Goal: Information Seeking & Learning: Learn about a topic

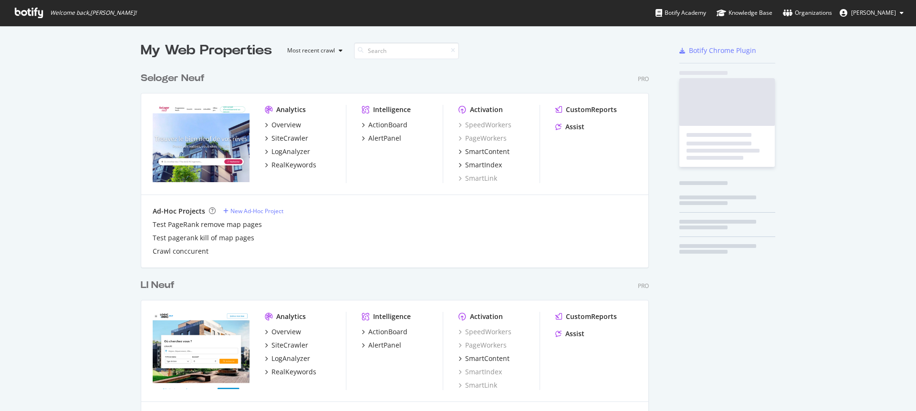
scroll to position [2694, 508]
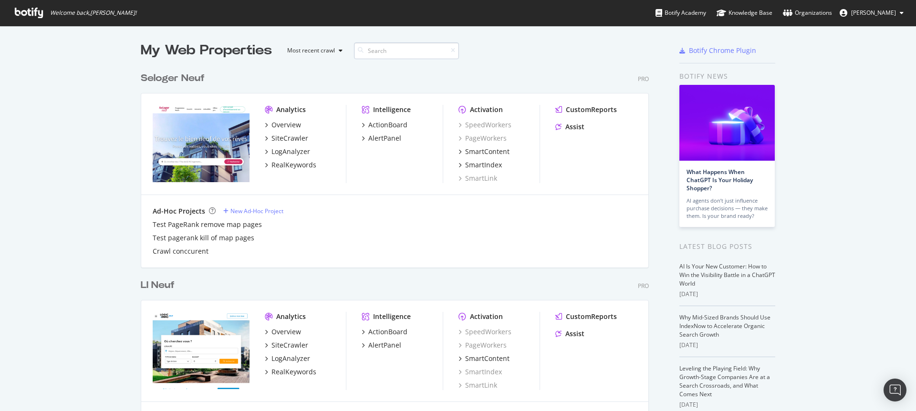
click at [393, 49] on input at bounding box center [406, 50] width 105 height 17
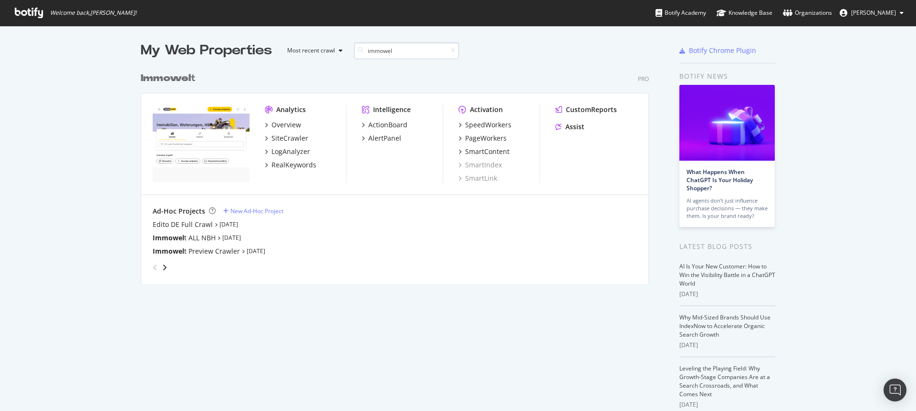
scroll to position [217, 508]
type input "immowelt"
click at [485, 137] on div "PageWorkers" at bounding box center [485, 139] width 41 height 10
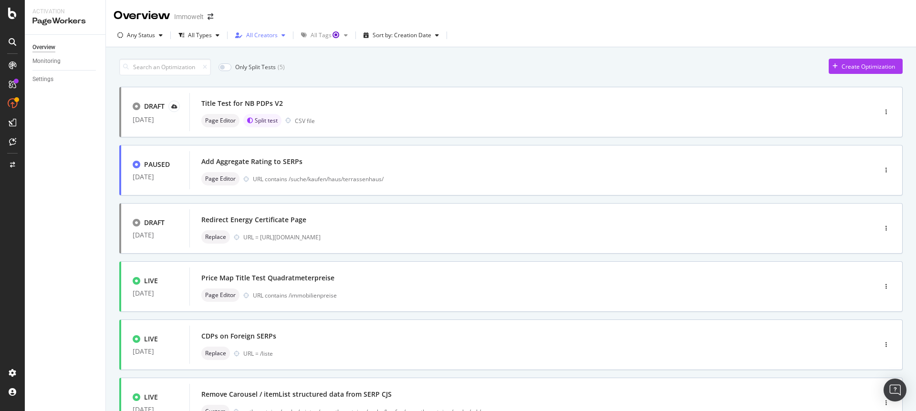
click at [268, 34] on div "All Creators" at bounding box center [261, 35] width 31 height 6
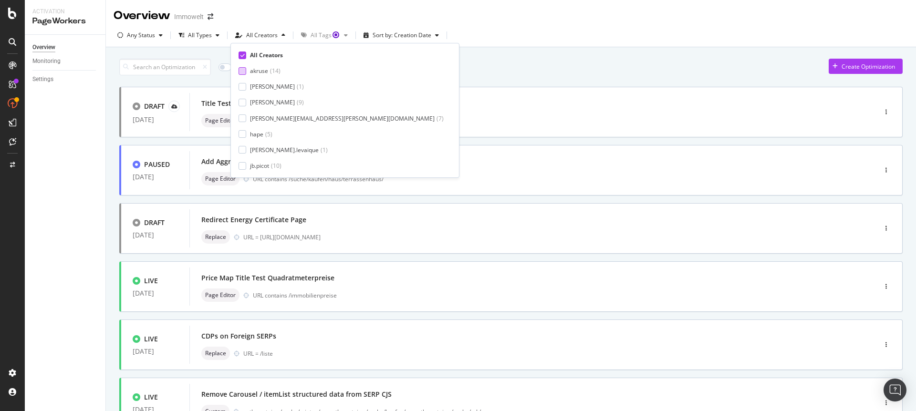
click at [241, 69] on div at bounding box center [242, 71] width 8 height 8
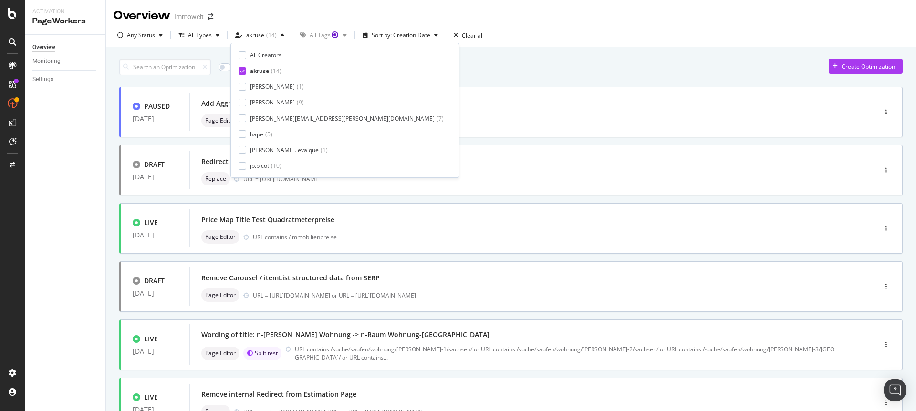
click at [568, 41] on div "Any Status All Types akruse ( 14 ) All Tags Sort by: Creation Date Clear all" at bounding box center [511, 37] width 810 height 19
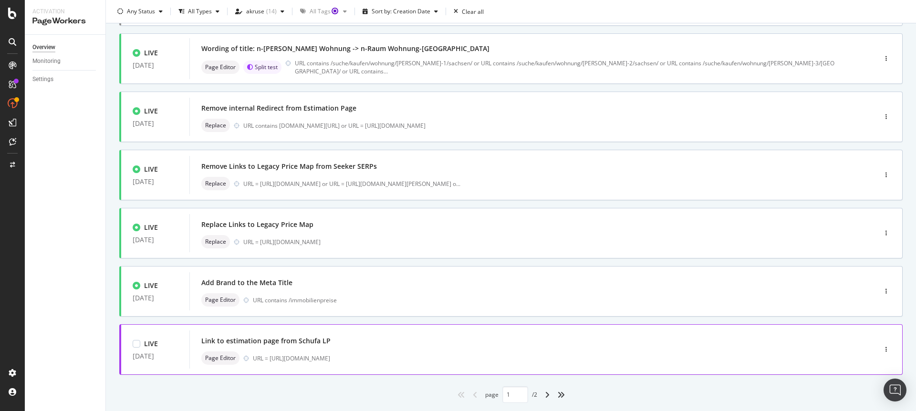
scroll to position [311, 0]
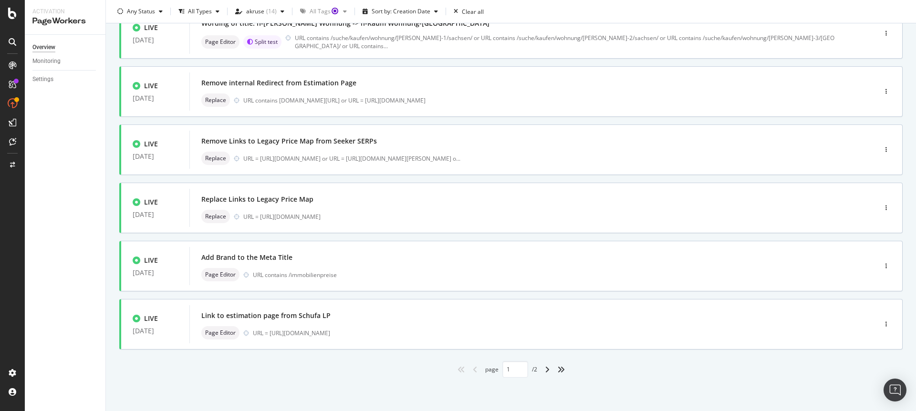
click at [328, 377] on div "page 1 / 2" at bounding box center [510, 369] width 783 height 17
click at [545, 370] on icon "angle-right" at bounding box center [547, 370] width 5 height 8
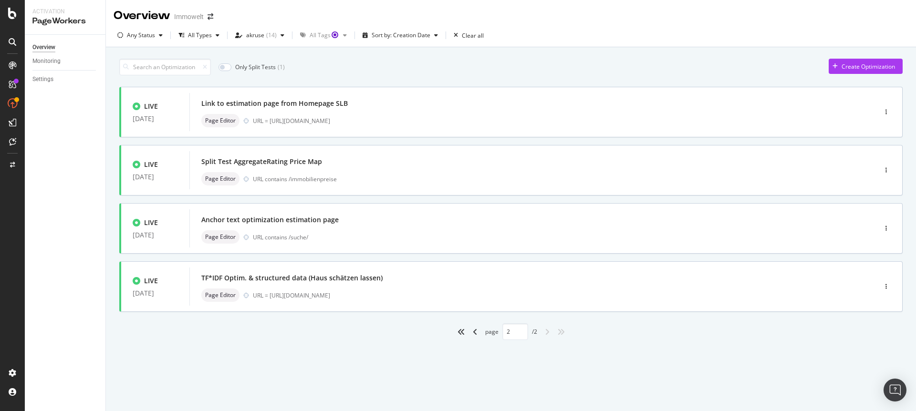
scroll to position [0, 0]
click at [369, 68] on div "Only Split Tests ( 1 ) Create Optimization" at bounding box center [510, 67] width 783 height 17
click at [475, 331] on icon "angle-left" at bounding box center [475, 332] width 5 height 8
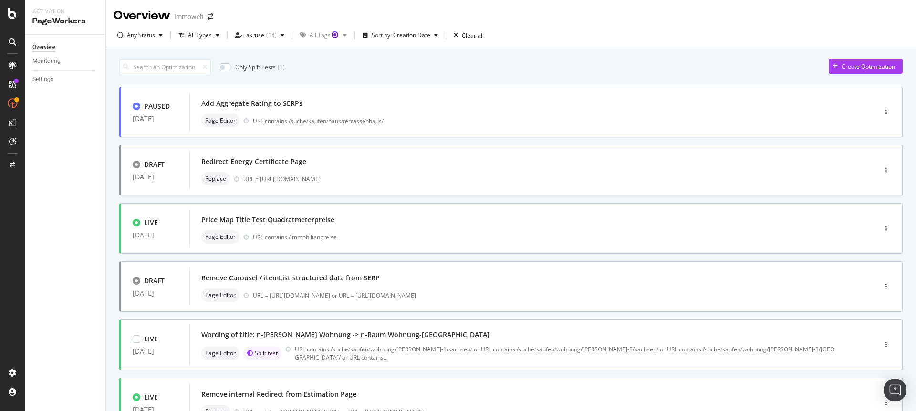
type input "1"
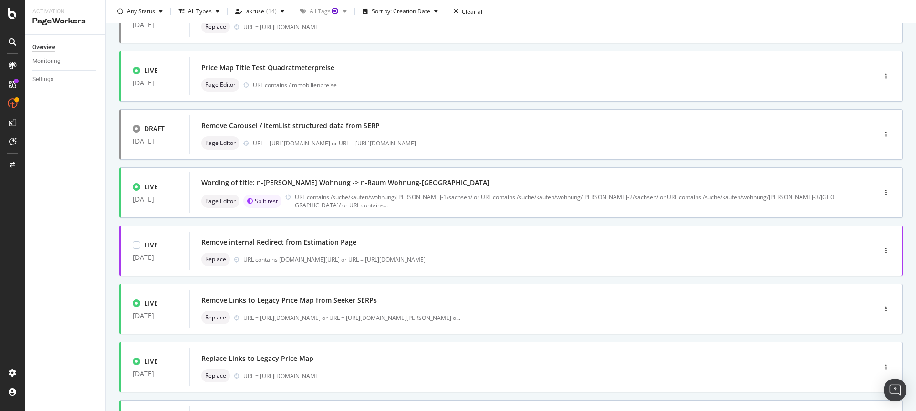
scroll to position [213, 0]
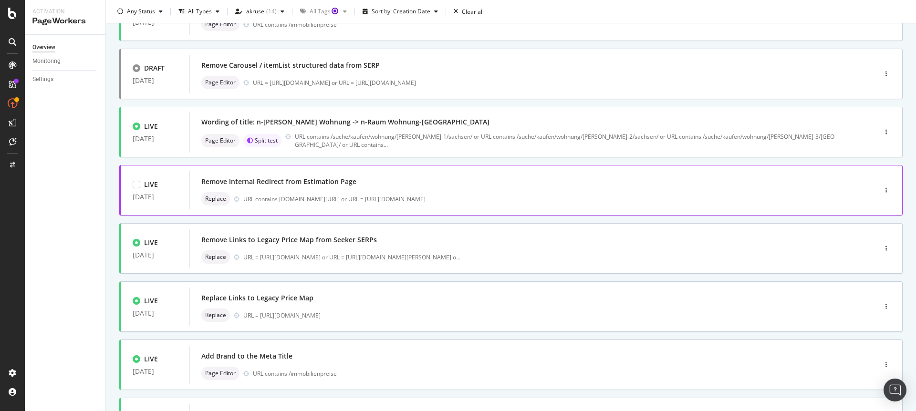
click at [469, 195] on div "URL contains [DOMAIN_NAME][URL] or URL = [URL][DOMAIN_NAME]" at bounding box center [539, 199] width 592 height 8
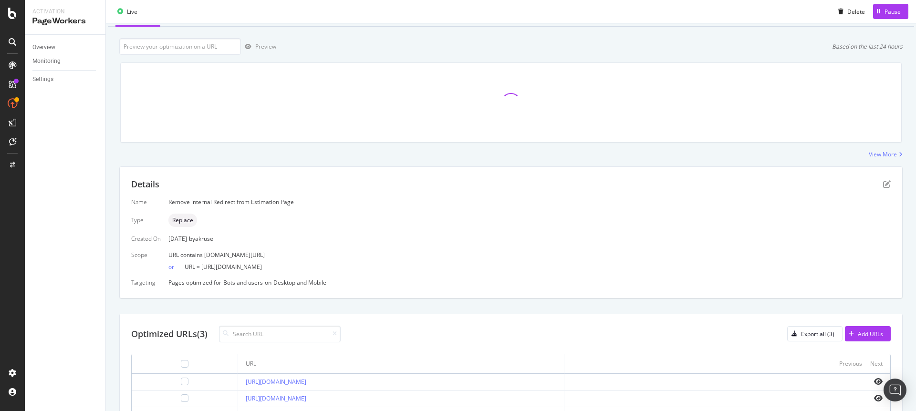
scroll to position [104, 0]
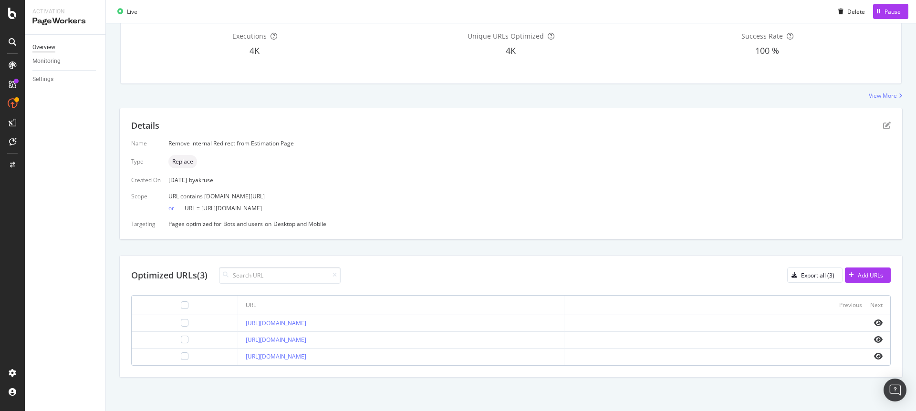
click at [47, 50] on div "Overview" at bounding box center [43, 47] width 23 height 10
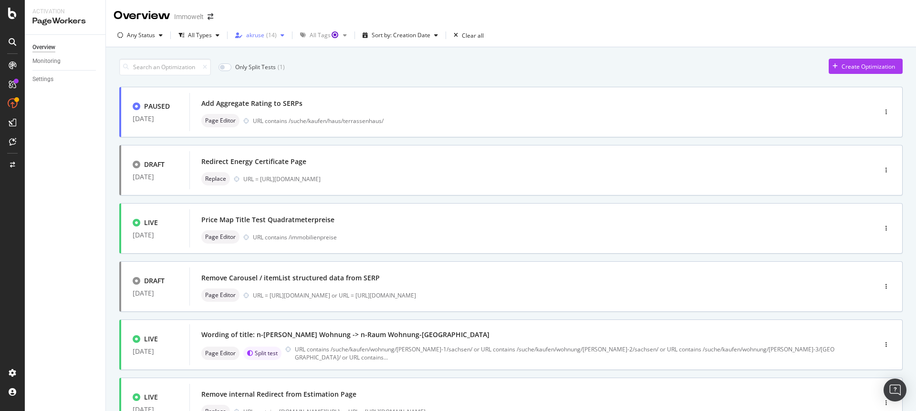
click at [274, 38] on div "( 14 )" at bounding box center [271, 35] width 10 height 6
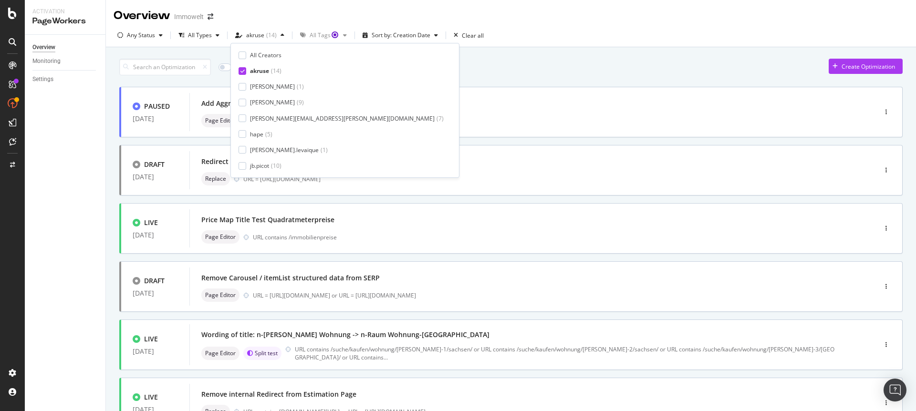
click at [242, 72] on div at bounding box center [242, 71] width 8 height 8
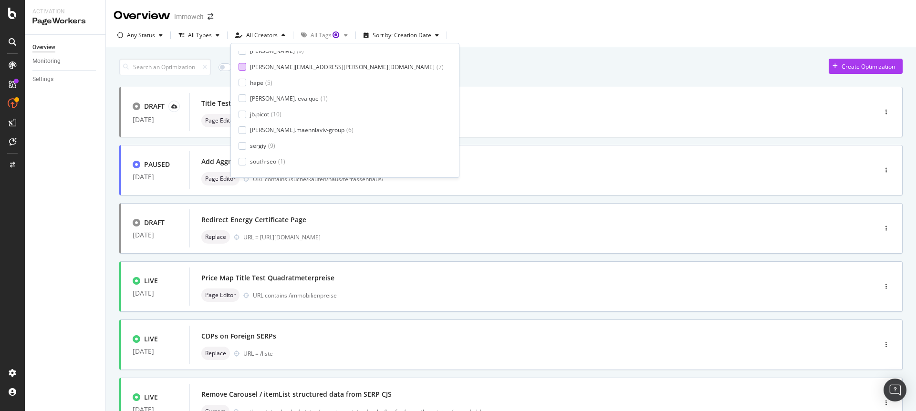
scroll to position [63, 0]
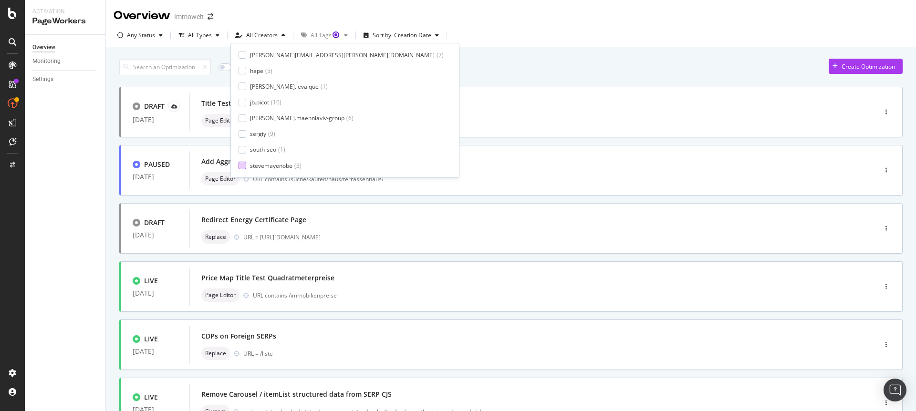
click at [240, 167] on div at bounding box center [242, 166] width 8 height 8
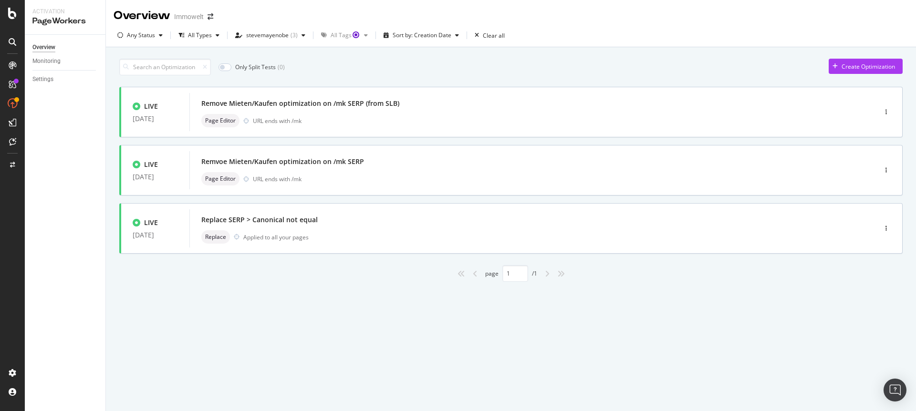
click at [307, 314] on div "Only Split Tests ( 0 ) Create Optimization LIVE [DATE] Remove Mieten/Kaufen opt…" at bounding box center [511, 181] width 810 height 268
click at [383, 229] on div "Replace SERP > Canonical not equal Replace Applied to all your pages" at bounding box center [518, 228] width 634 height 31
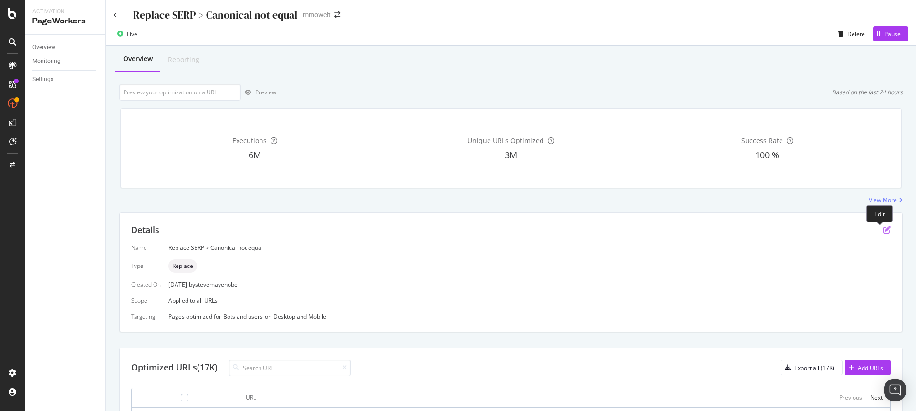
click at [883, 230] on icon "pen-to-square" at bounding box center [887, 230] width 8 height 8
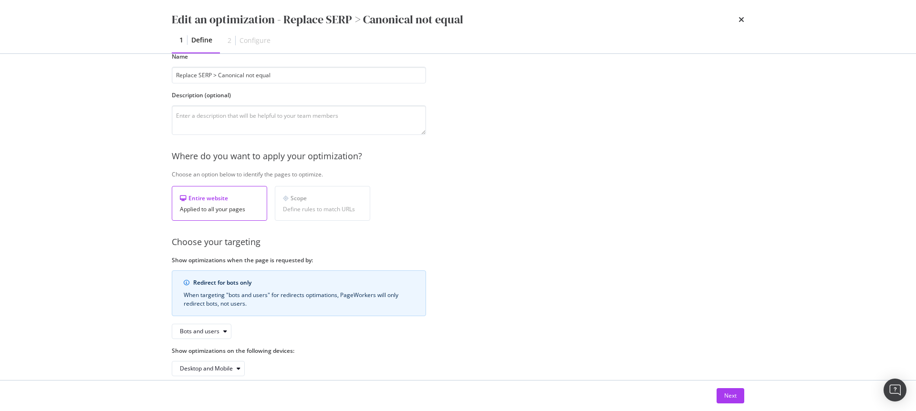
scroll to position [68, 0]
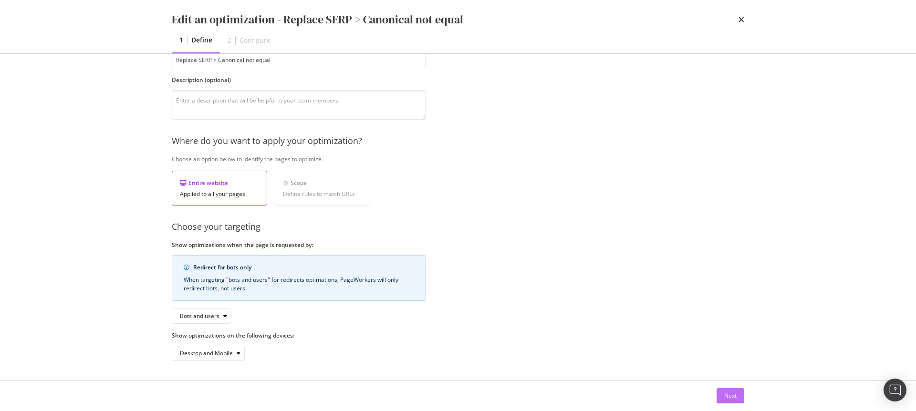
click at [732, 395] on div "Next" at bounding box center [730, 396] width 12 height 8
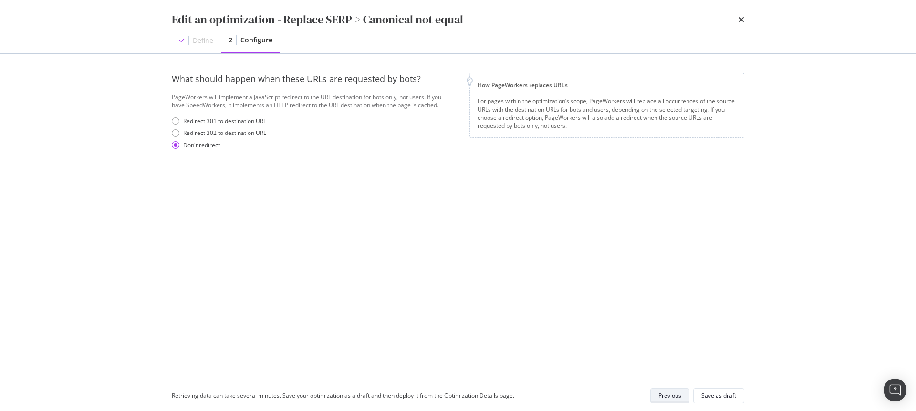
scroll to position [0, 0]
click at [738, 19] on icon "times" at bounding box center [741, 20] width 6 height 8
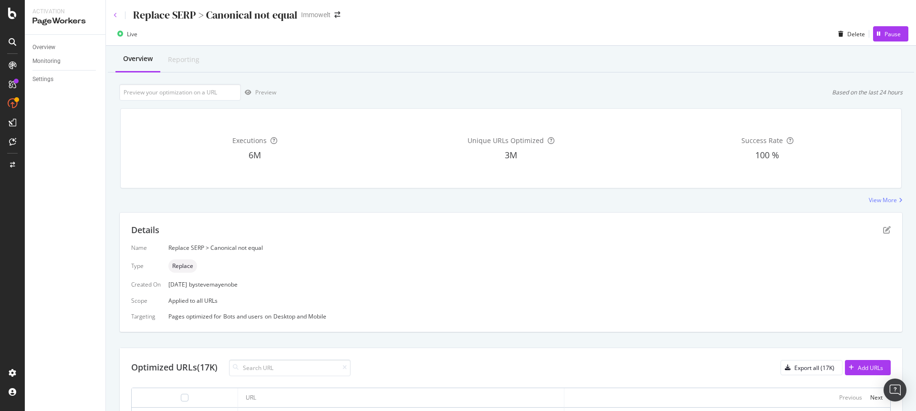
click at [116, 15] on icon at bounding box center [116, 15] width 4 height 6
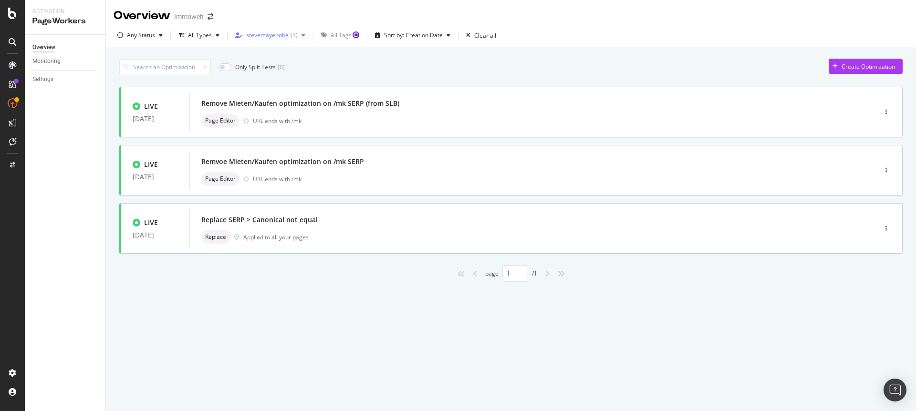
click at [277, 40] on div "stevemayenobe ( 3 )" at bounding box center [270, 35] width 78 height 14
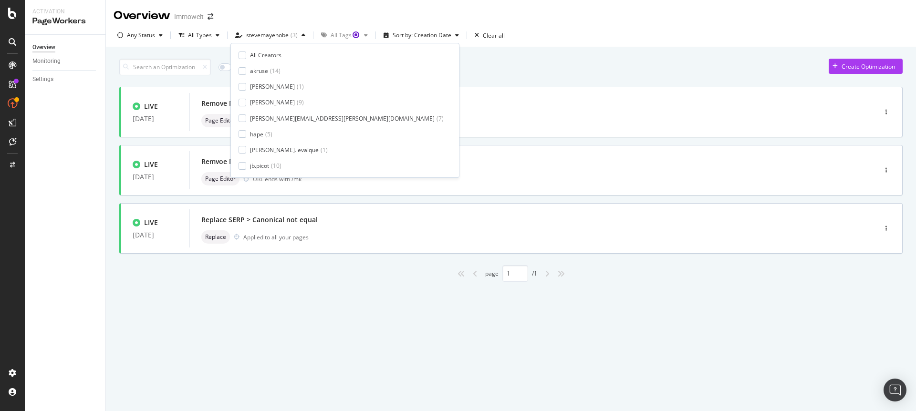
scroll to position [63, 0]
click at [241, 166] on icon at bounding box center [242, 165] width 4 height 5
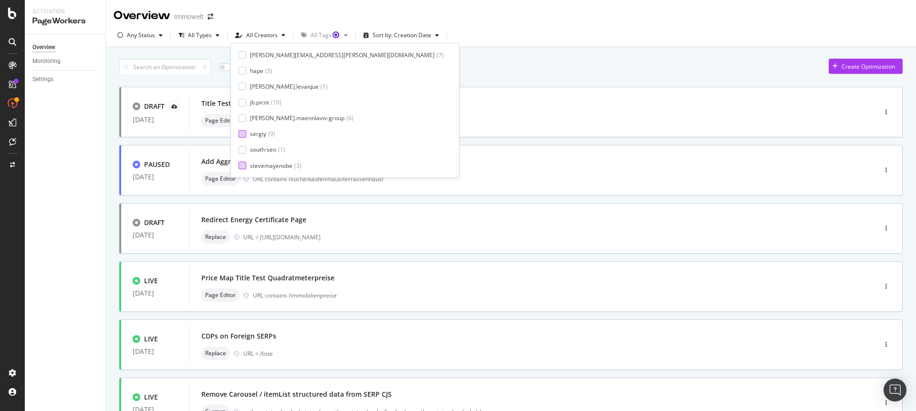
click at [243, 134] on div at bounding box center [242, 134] width 8 height 8
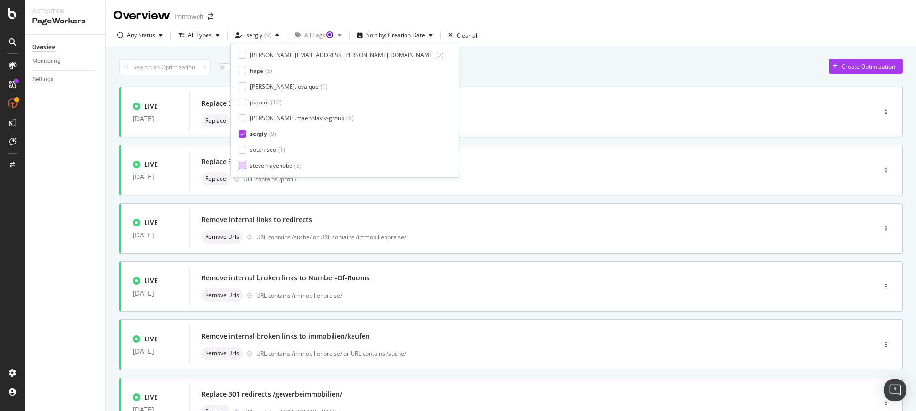
click at [106, 247] on div "Only Split Tests ( 0 ) Create Optimization LIVE [DATE] Replace 301 redirects on…" at bounding box center [511, 355] width 810 height 617
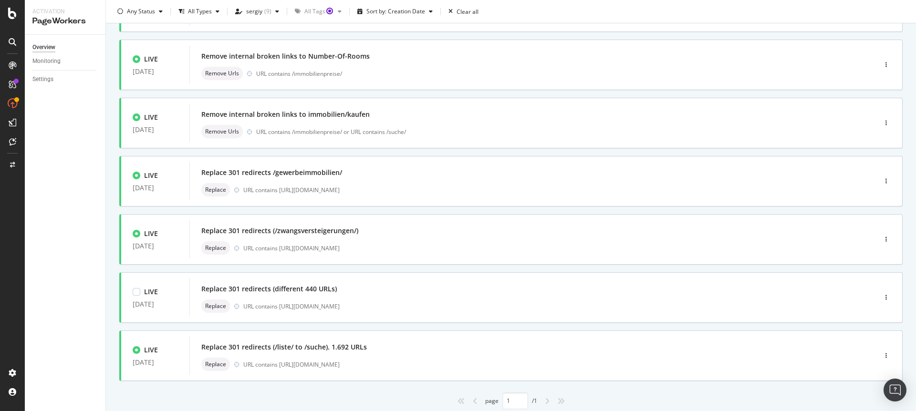
scroll to position [253, 0]
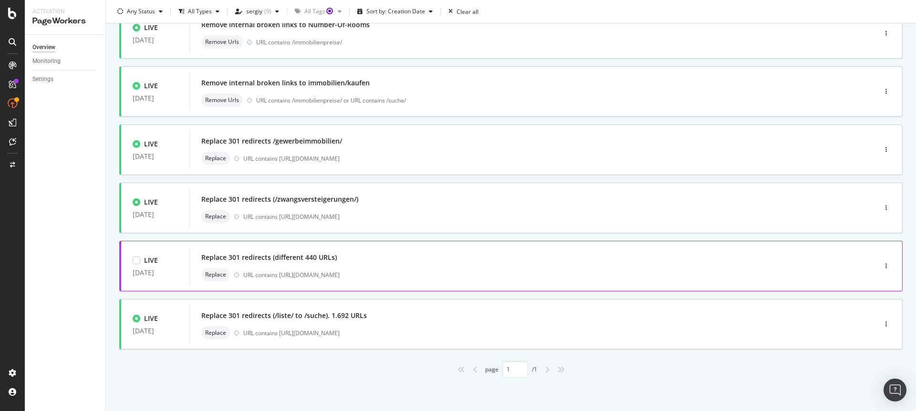
click at [403, 268] on div "Replace URL contains [URL][DOMAIN_NAME]" at bounding box center [518, 274] width 634 height 13
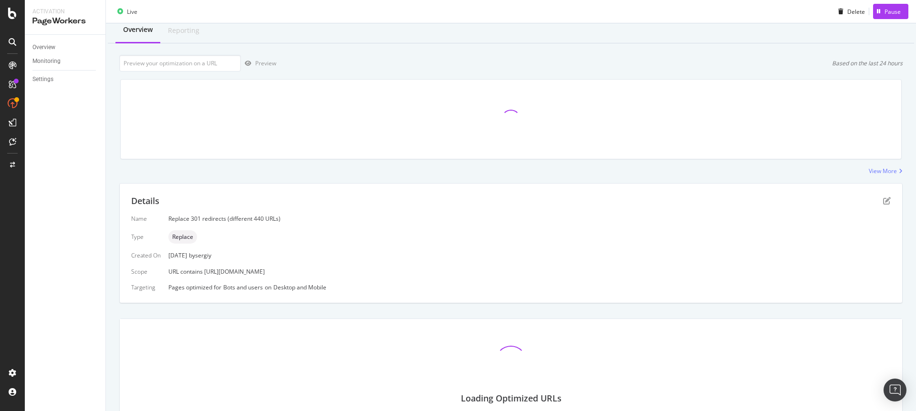
scroll to position [83, 0]
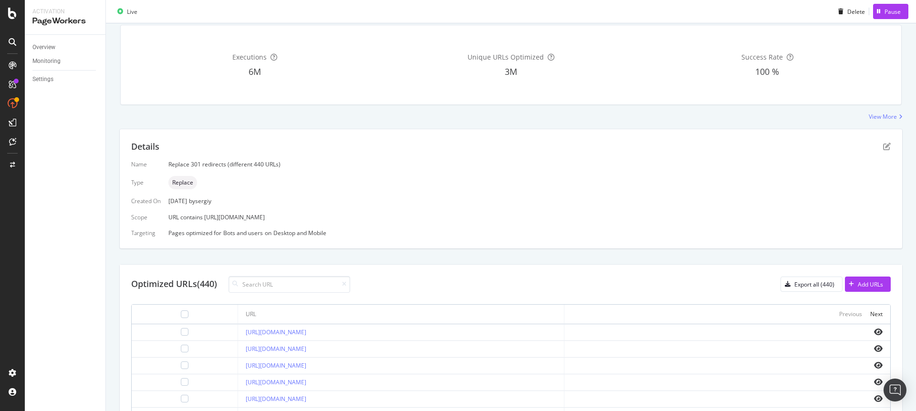
scroll to position [11, 0]
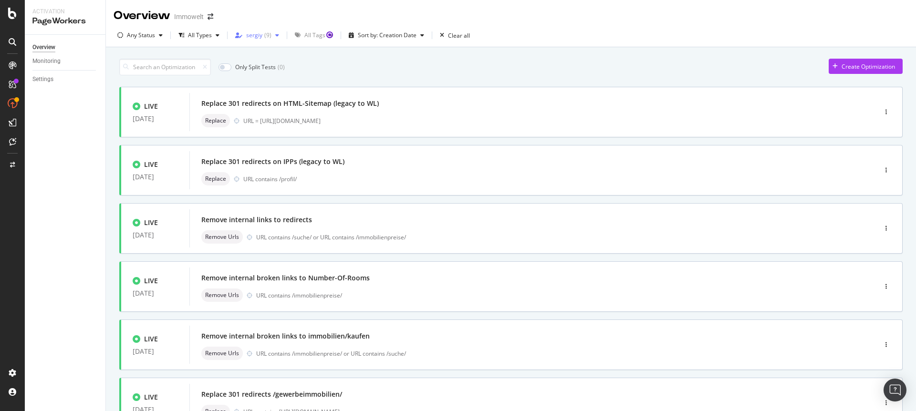
click at [257, 34] on div "sergiy" at bounding box center [254, 35] width 16 height 6
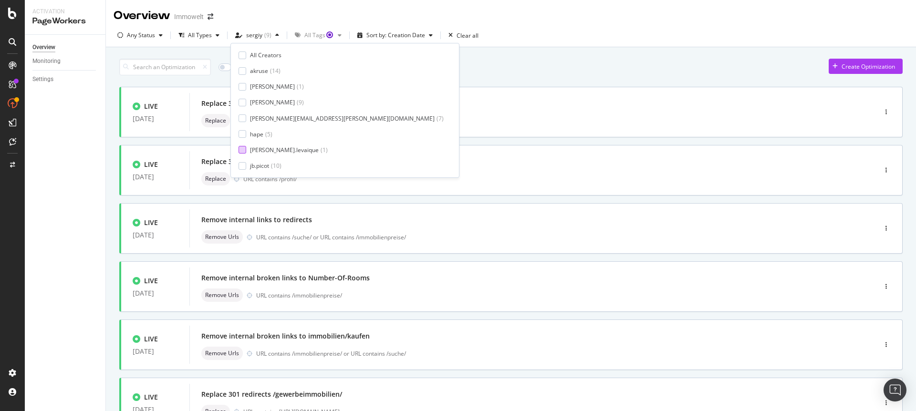
scroll to position [63, 0]
click at [242, 132] on icon at bounding box center [242, 134] width 4 height 5
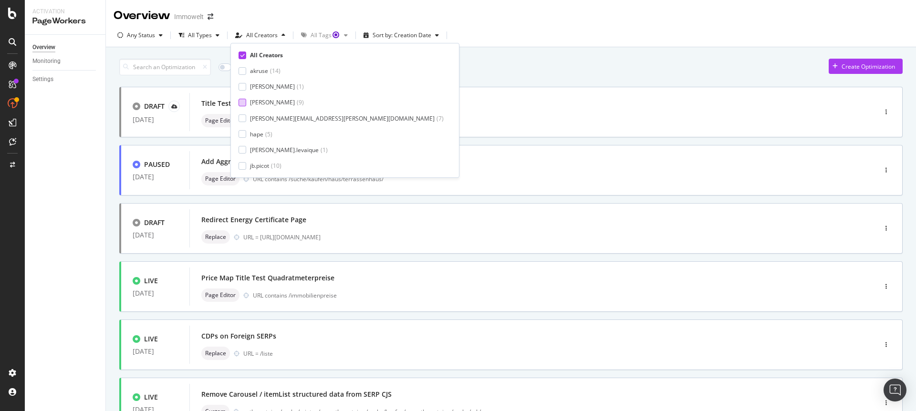
click at [243, 103] on div at bounding box center [242, 103] width 8 height 8
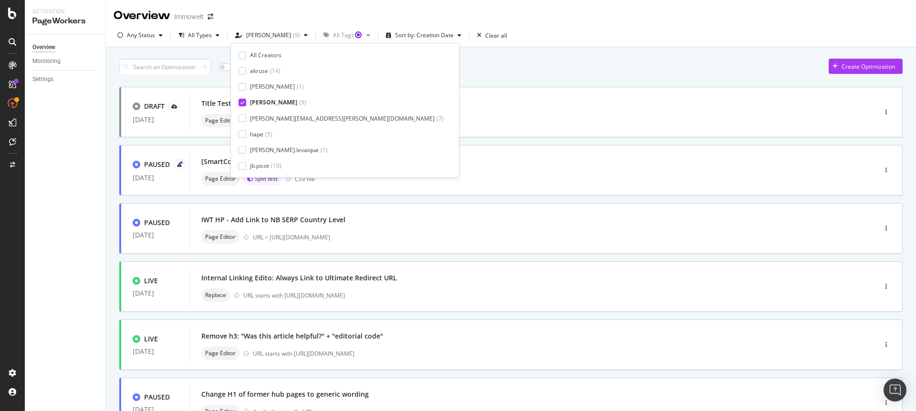
click at [645, 36] on div "Any Status All Types axel-iwt ( 9 ) All Tags Sort by: Creation Date Clear all" at bounding box center [511, 37] width 810 height 19
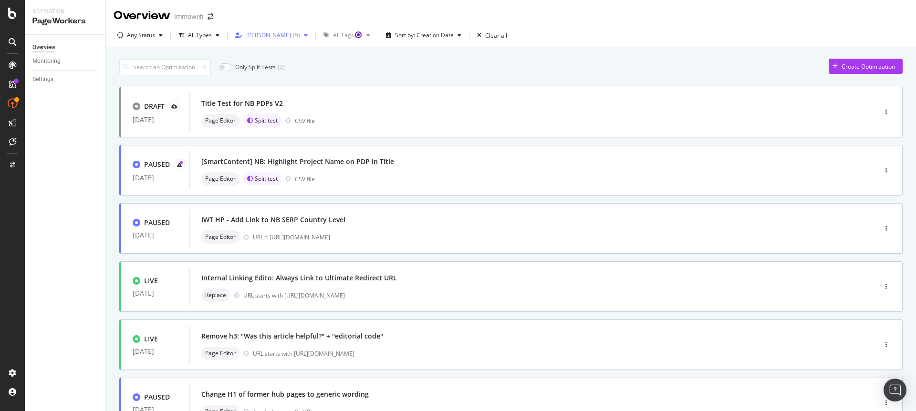
click at [249, 37] on div "[PERSON_NAME]" at bounding box center [268, 35] width 45 height 6
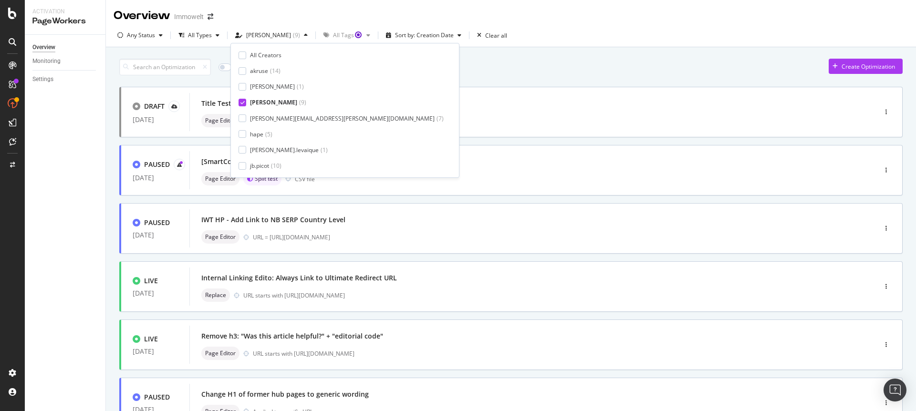
click at [242, 103] on icon at bounding box center [242, 102] width 4 height 5
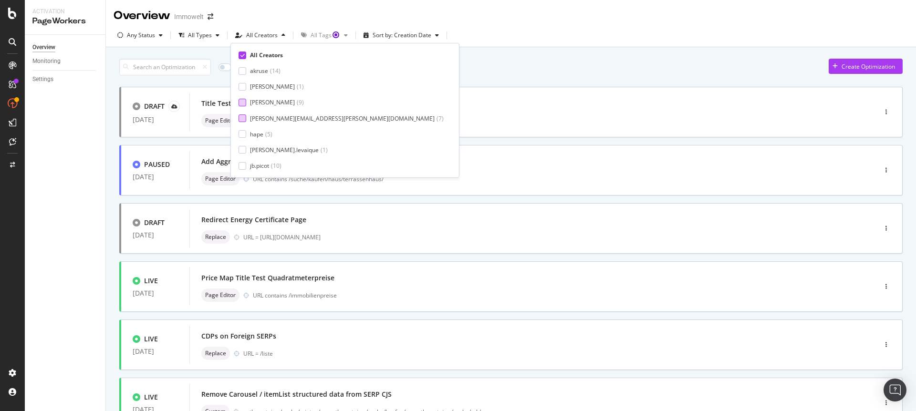
click at [245, 121] on div at bounding box center [242, 118] width 8 height 8
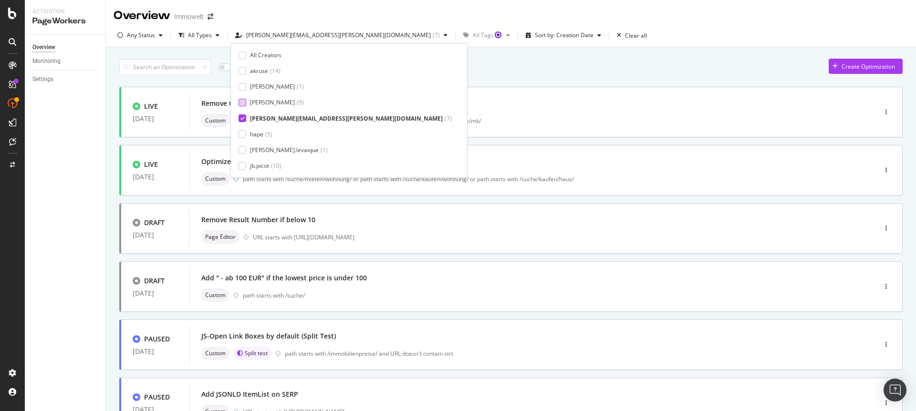
click at [538, 63] on div "Only Split Tests ( 2 ) Create Optimization" at bounding box center [510, 67] width 783 height 17
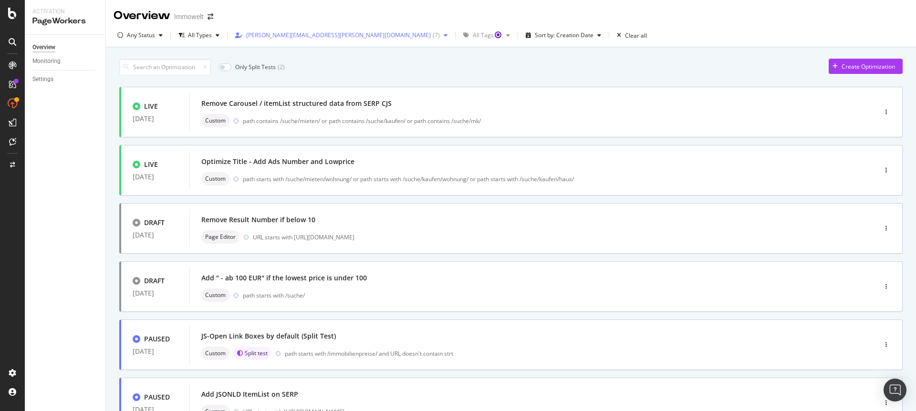
click at [433, 32] on div "( 7 )" at bounding box center [436, 35] width 7 height 6
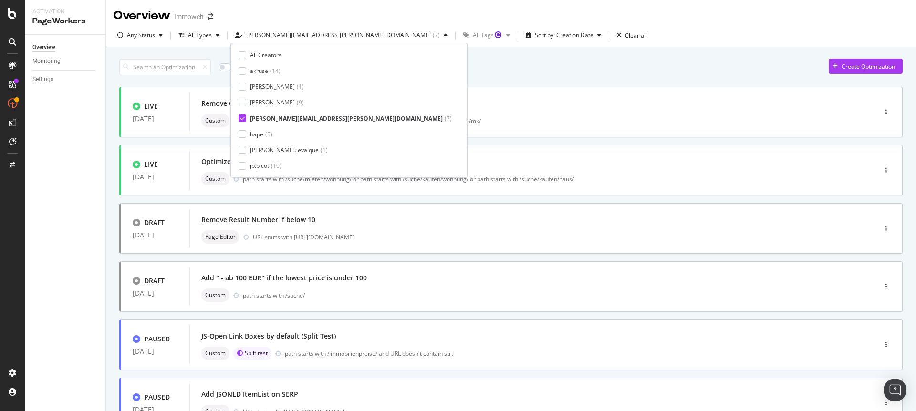
click at [242, 117] on icon at bounding box center [242, 118] width 4 height 5
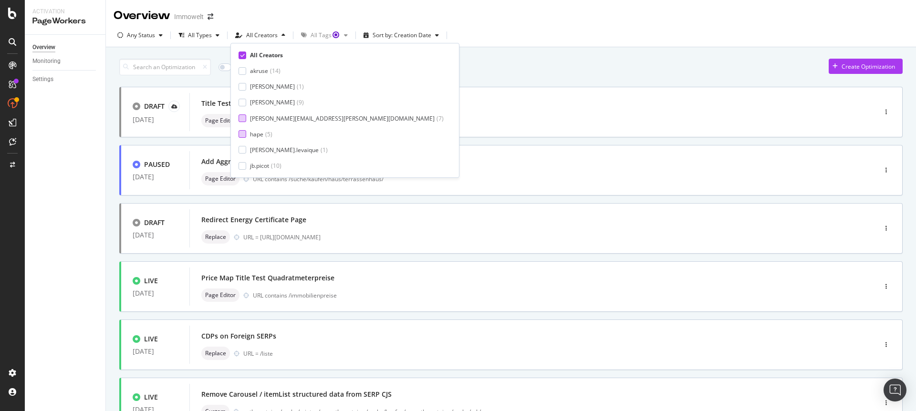
click at [242, 134] on div at bounding box center [242, 134] width 8 height 8
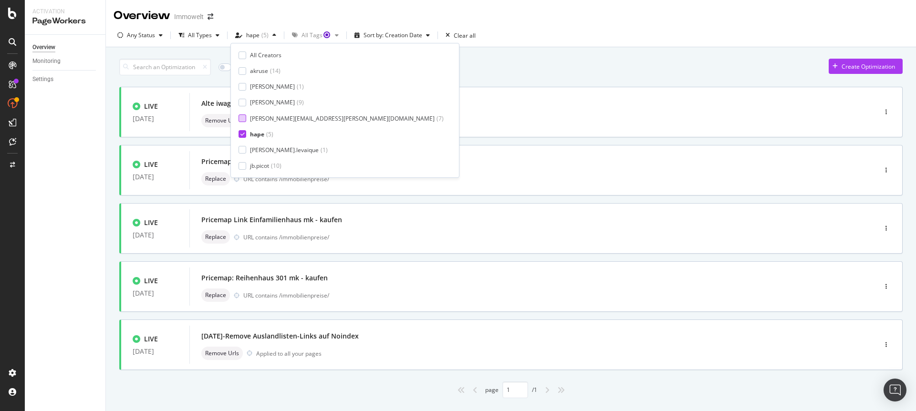
scroll to position [1, 0]
click at [496, 43] on div "Any Status All Types hape ( 5 ) All Tags Sort by: Creation Date Clear all" at bounding box center [511, 36] width 810 height 19
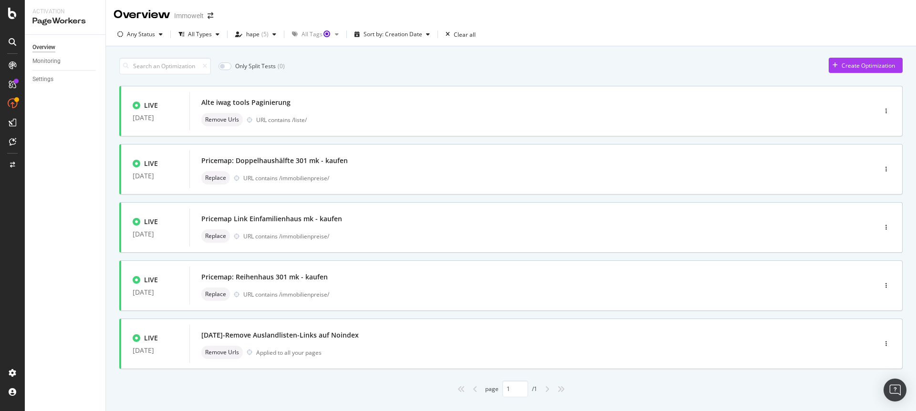
scroll to position [0, 0]
click at [254, 32] on div "hape" at bounding box center [252, 35] width 13 height 6
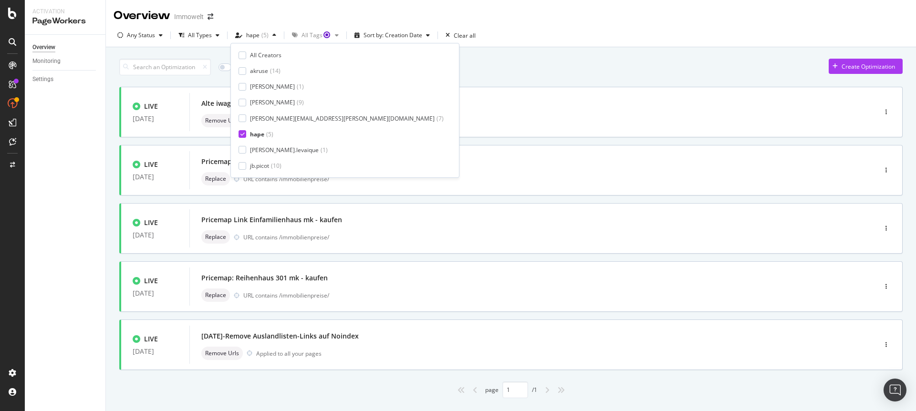
click at [245, 131] on div at bounding box center [242, 134] width 8 height 8
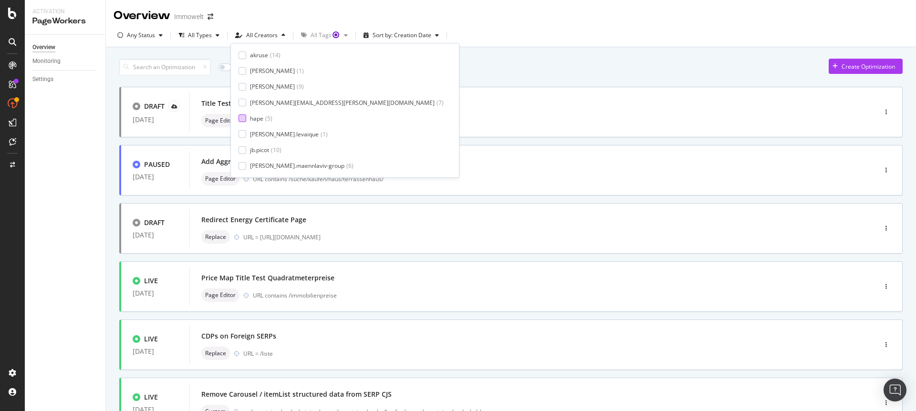
scroll to position [63, 0]
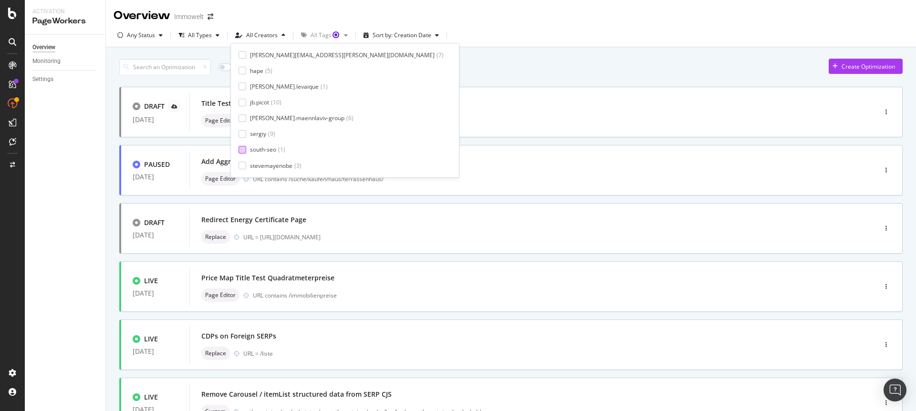
click at [242, 152] on div at bounding box center [242, 150] width 8 height 8
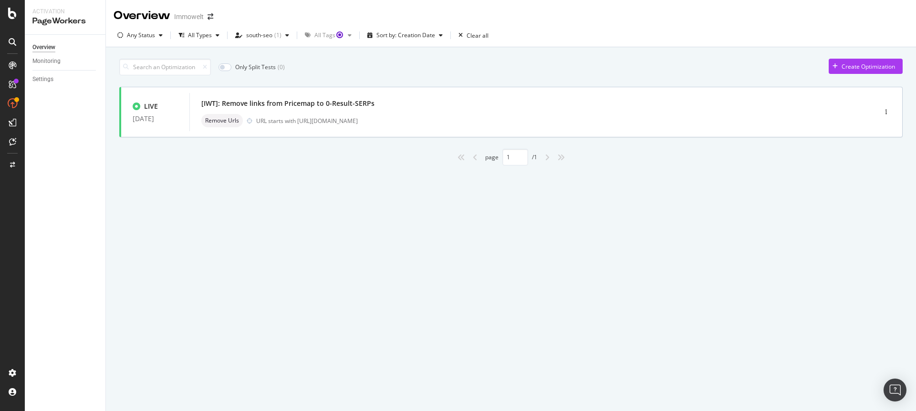
click at [501, 35] on div "Any Status All Types south-seo ( 1 ) All Tags Sort by: Creation Date Clear all" at bounding box center [511, 37] width 810 height 19
click at [285, 38] on icon "button" at bounding box center [287, 35] width 4 height 6
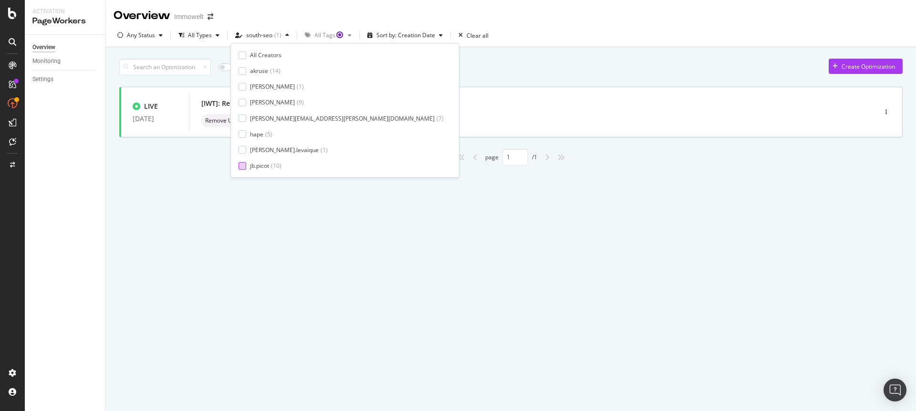
scroll to position [63, 0]
click at [242, 147] on icon at bounding box center [242, 149] width 4 height 5
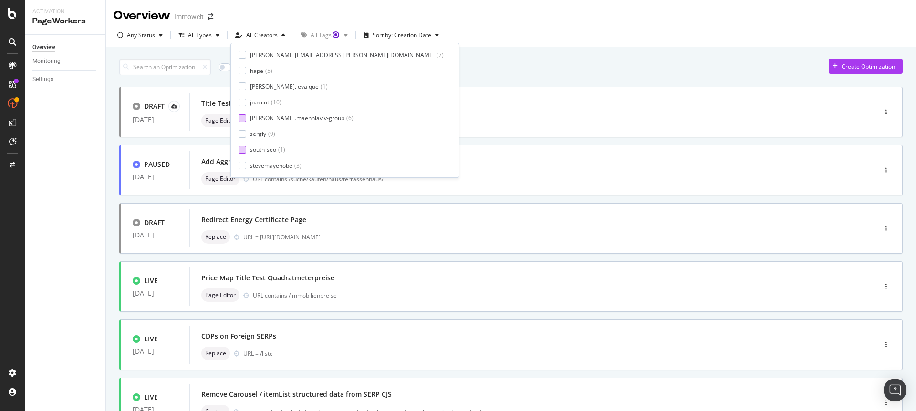
click at [246, 119] on div "[PERSON_NAME].maennlaviv-group ( 6 )" at bounding box center [340, 118] width 205 height 8
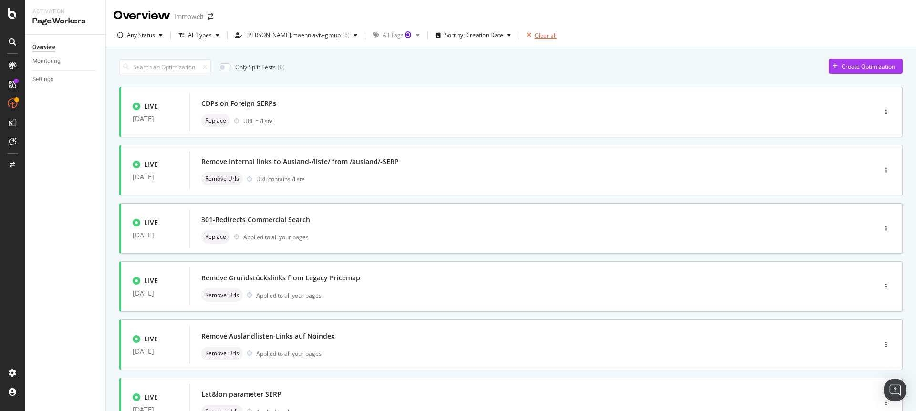
click at [535, 39] on div "Clear all" at bounding box center [546, 35] width 22 height 8
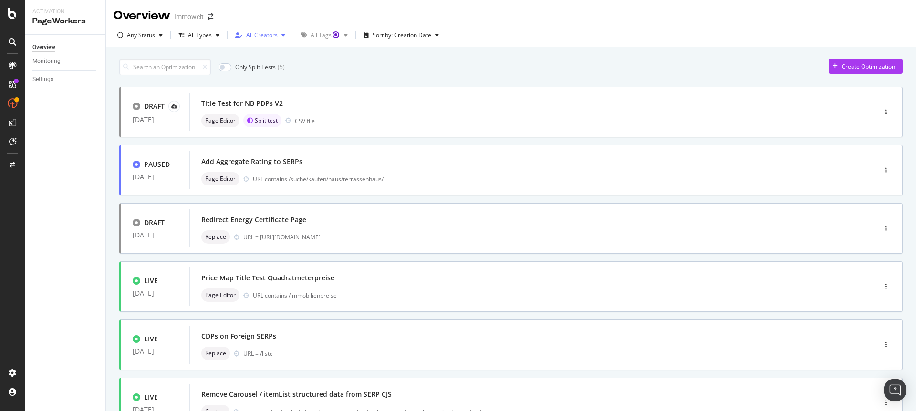
click at [252, 34] on div "All Creators" at bounding box center [261, 35] width 31 height 6
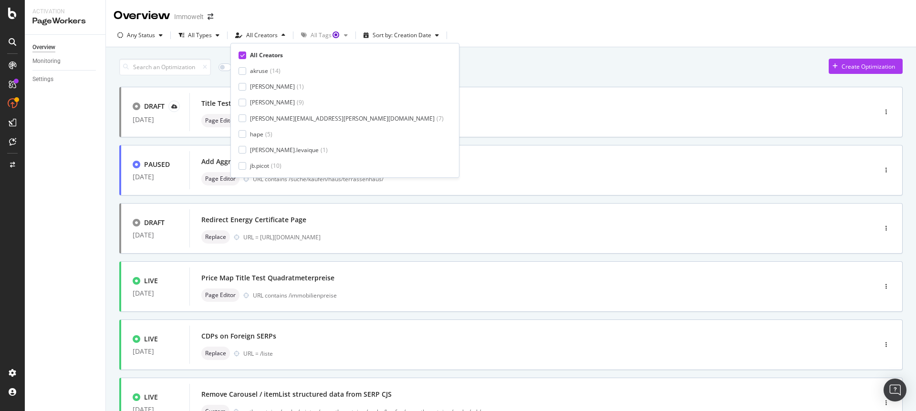
click at [241, 55] on icon at bounding box center [242, 55] width 4 height 5
click at [243, 55] on icon at bounding box center [242, 55] width 4 height 5
click at [244, 119] on div at bounding box center [242, 118] width 8 height 8
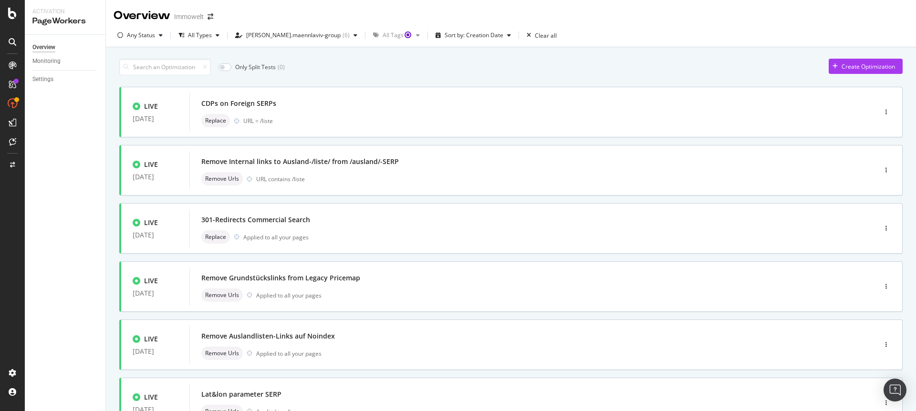
click at [606, 37] on div "Any Status All Types lukas.maennlaviv-group ( 6 ) All Tags Sort by: Creation Da…" at bounding box center [511, 37] width 810 height 19
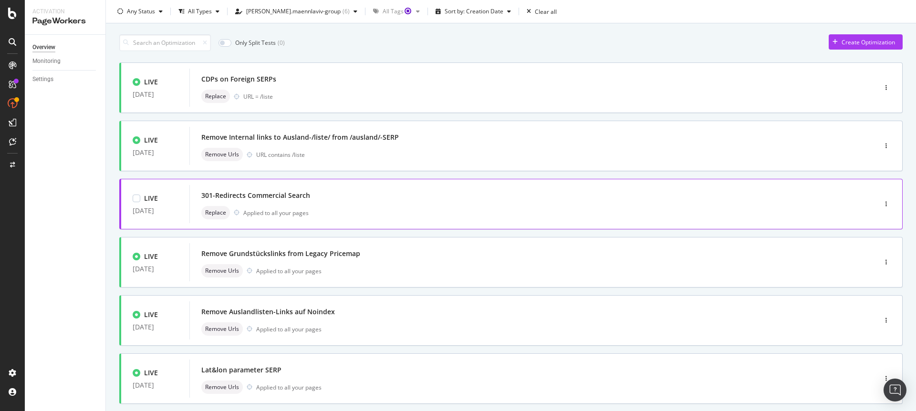
click at [416, 205] on div "301-Redirects Commercial Search Replace Applied to all your pages" at bounding box center [518, 204] width 634 height 31
